Goal: Task Accomplishment & Management: Use online tool/utility

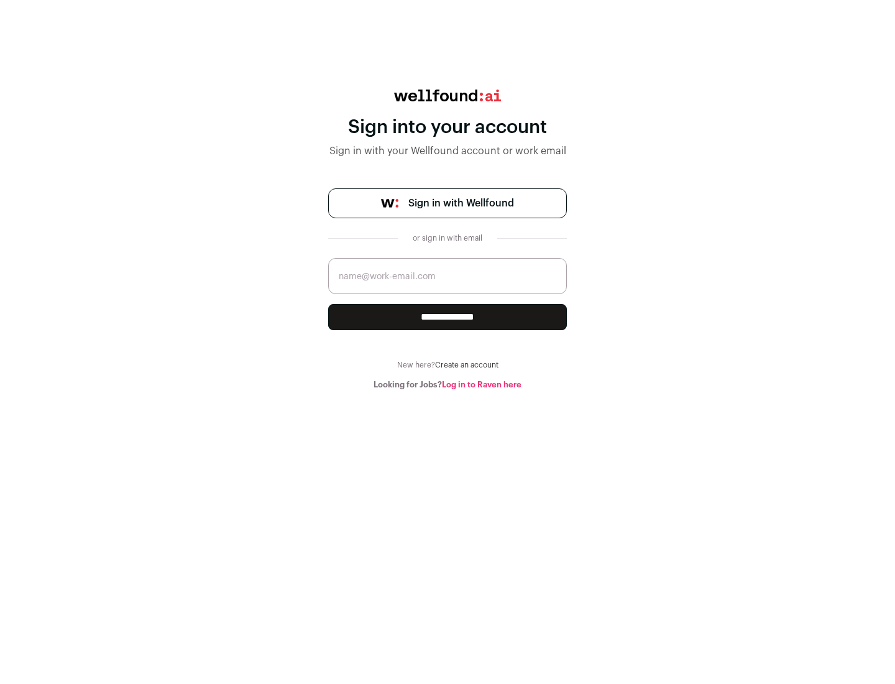
click at [461, 203] on span "Sign in with Wellfound" at bounding box center [461, 203] width 106 height 15
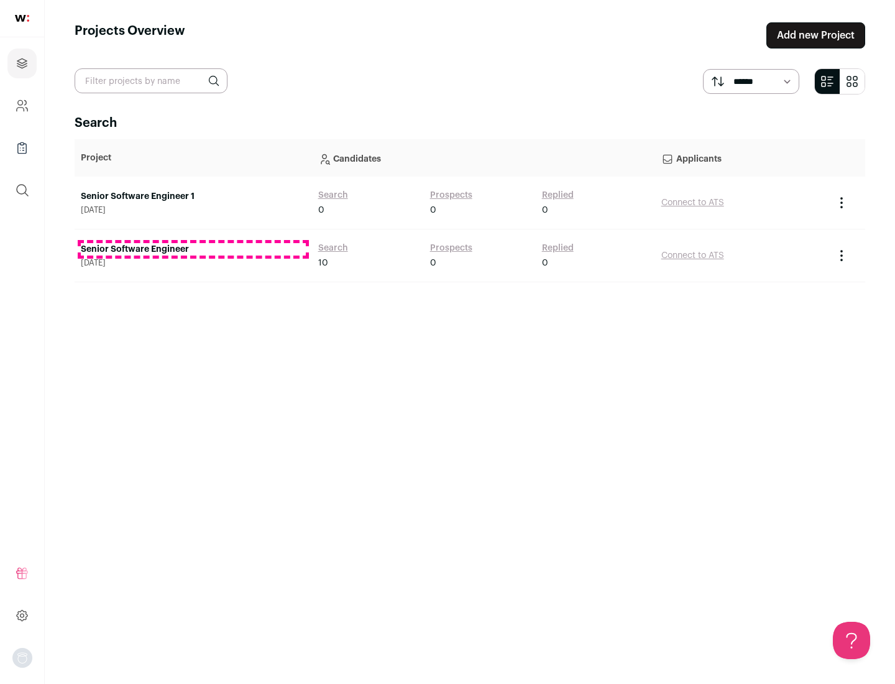
click at [193, 249] on link "Senior Software Engineer" at bounding box center [193, 249] width 225 height 12
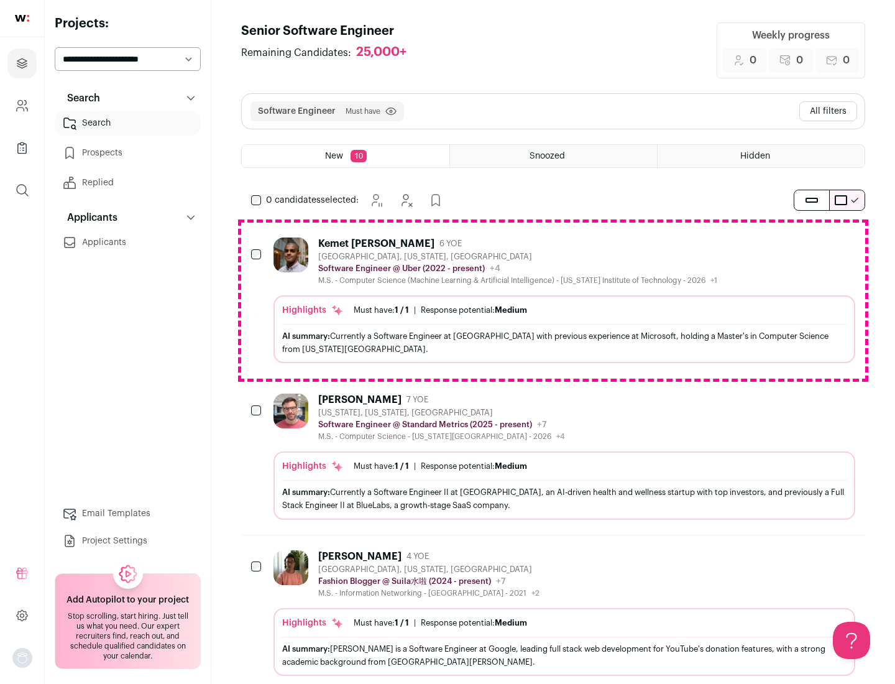
click at [553, 300] on div "Highlights Must have: 1 / 1 How many must haves have been fulfilled? | Response…" at bounding box center [564, 329] width 582 height 68
